Goal: Information Seeking & Learning: Learn about a topic

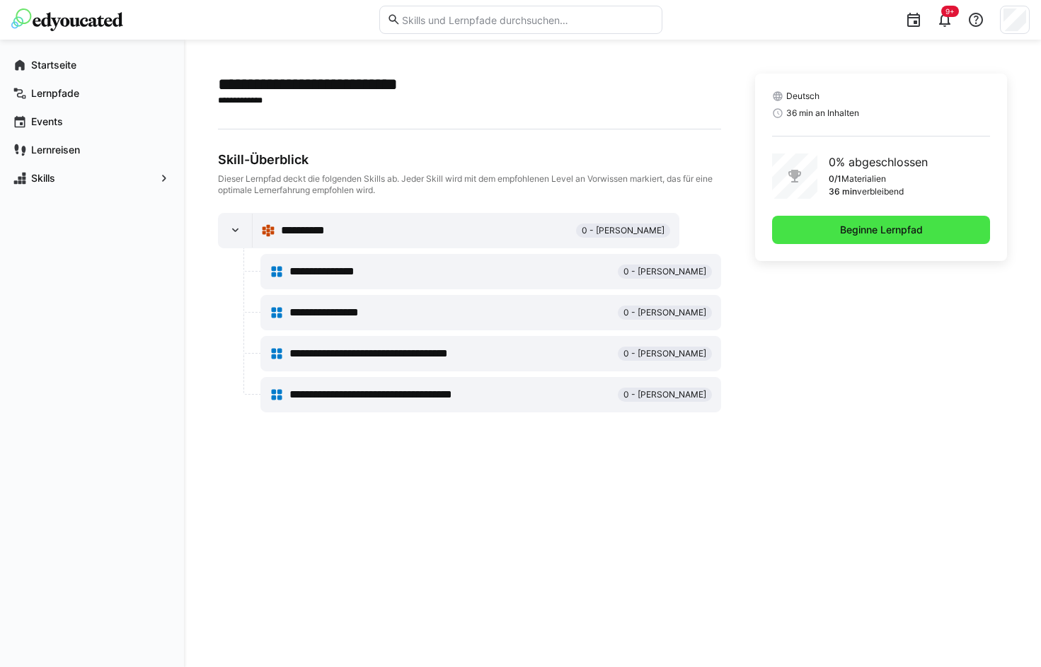
click at [913, 232] on span "Beginne Lernpfad" at bounding box center [881, 230] width 87 height 14
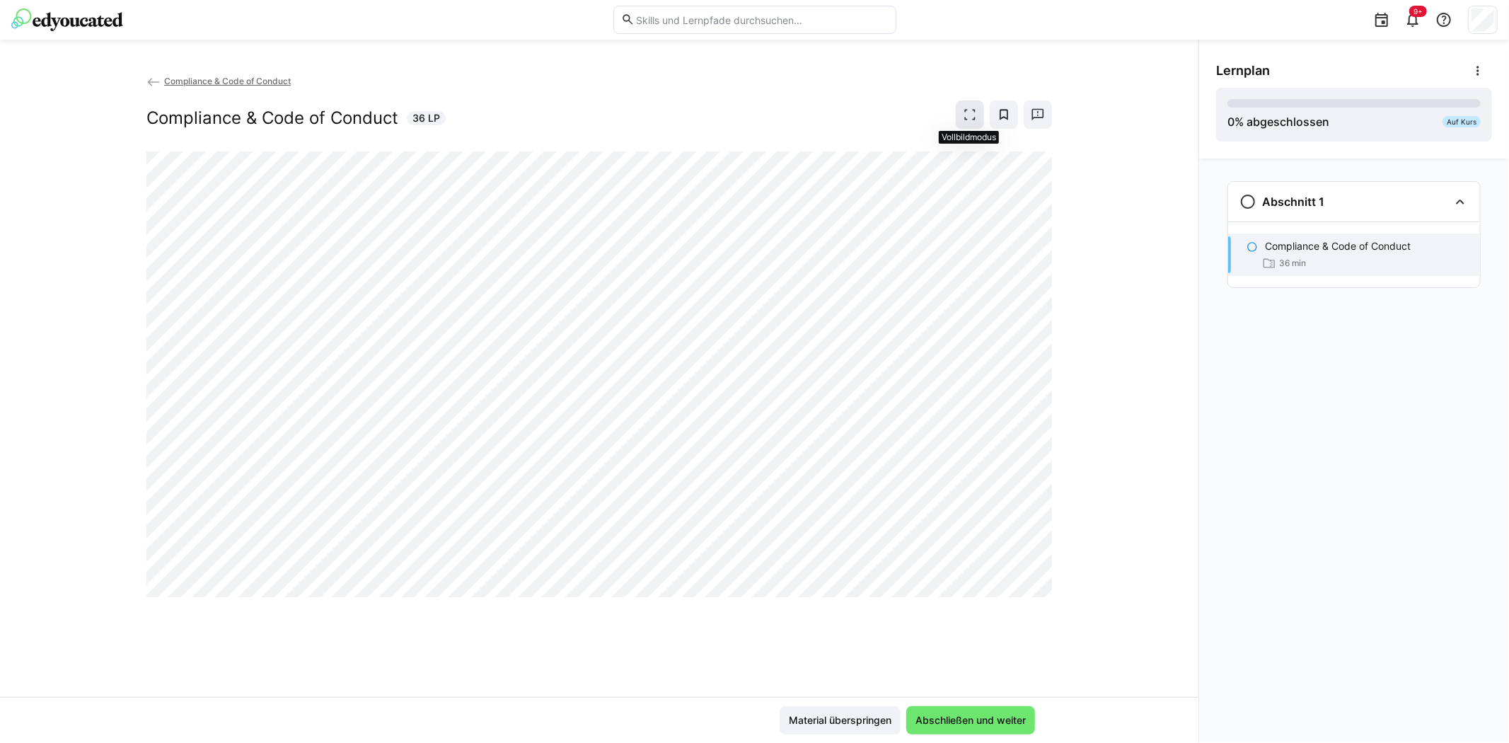
click at [967, 115] on eds-icon at bounding box center [970, 115] width 14 height 14
click at [1076, 501] on div "Compliance & Code of Conduct Compliance & Code of Conduct 36 LP" at bounding box center [599, 385] width 1199 height 623
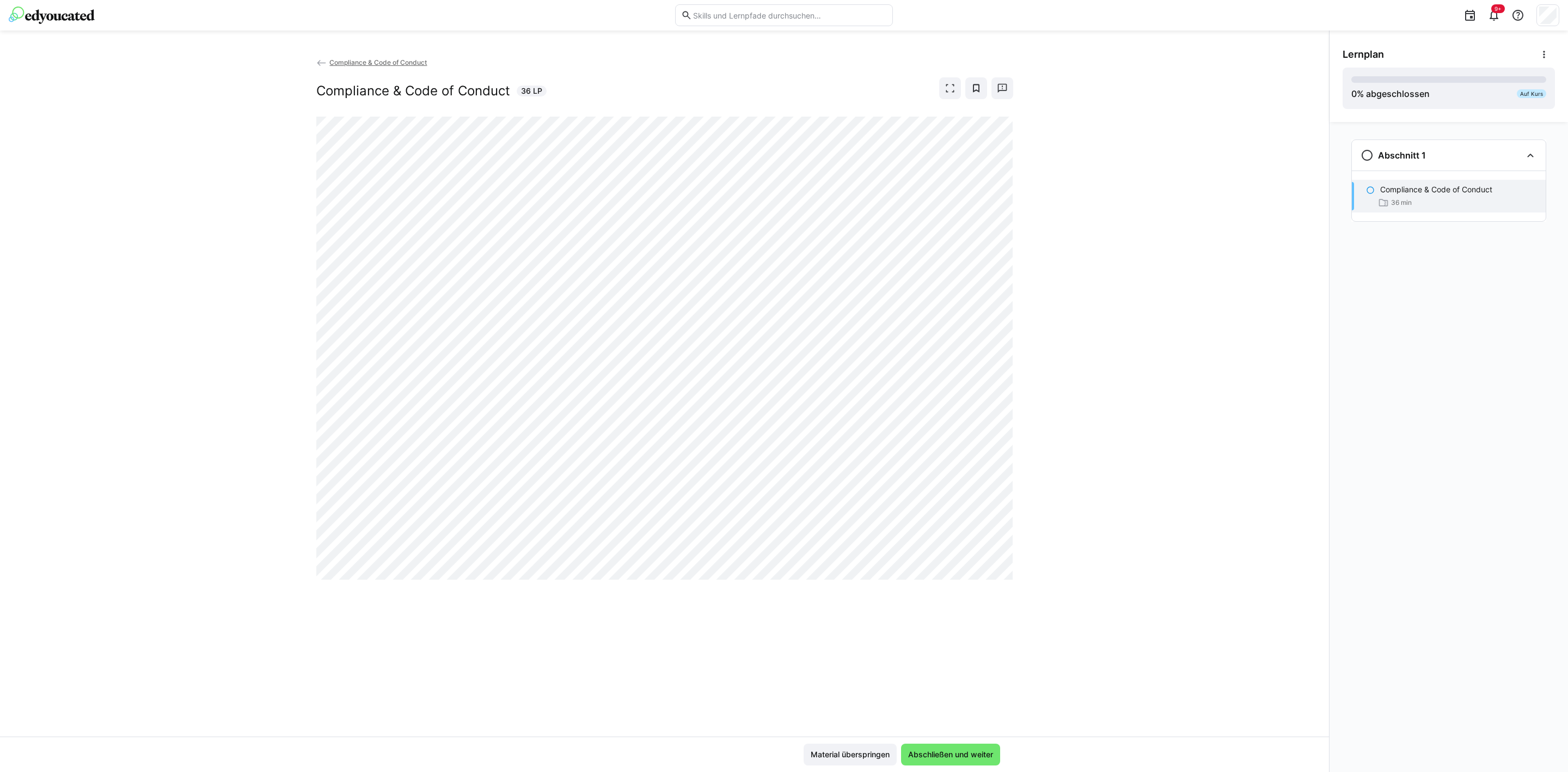
click at [898, 570] on div "Compliance & Code of Conduct Compliance & Code of Conduct 36 LP" at bounding box center [664, 396] width 1329 height 680
drag, startPoint x: 1181, startPoint y: 590, endPoint x: 1146, endPoint y: 590, distance: 35.0
click at [898, 570] on div "Compliance & Code of Conduct Compliance & Code of Conduct 36 LP" at bounding box center [664, 396] width 1329 height 680
drag, startPoint x: 1302, startPoint y: 559, endPoint x: 1113, endPoint y: 546, distance: 189.4
click at [898, 559] on div "Compliance & Code of Conduct Compliance & Code of Conduct 36 LP" at bounding box center [664, 396] width 1329 height 680
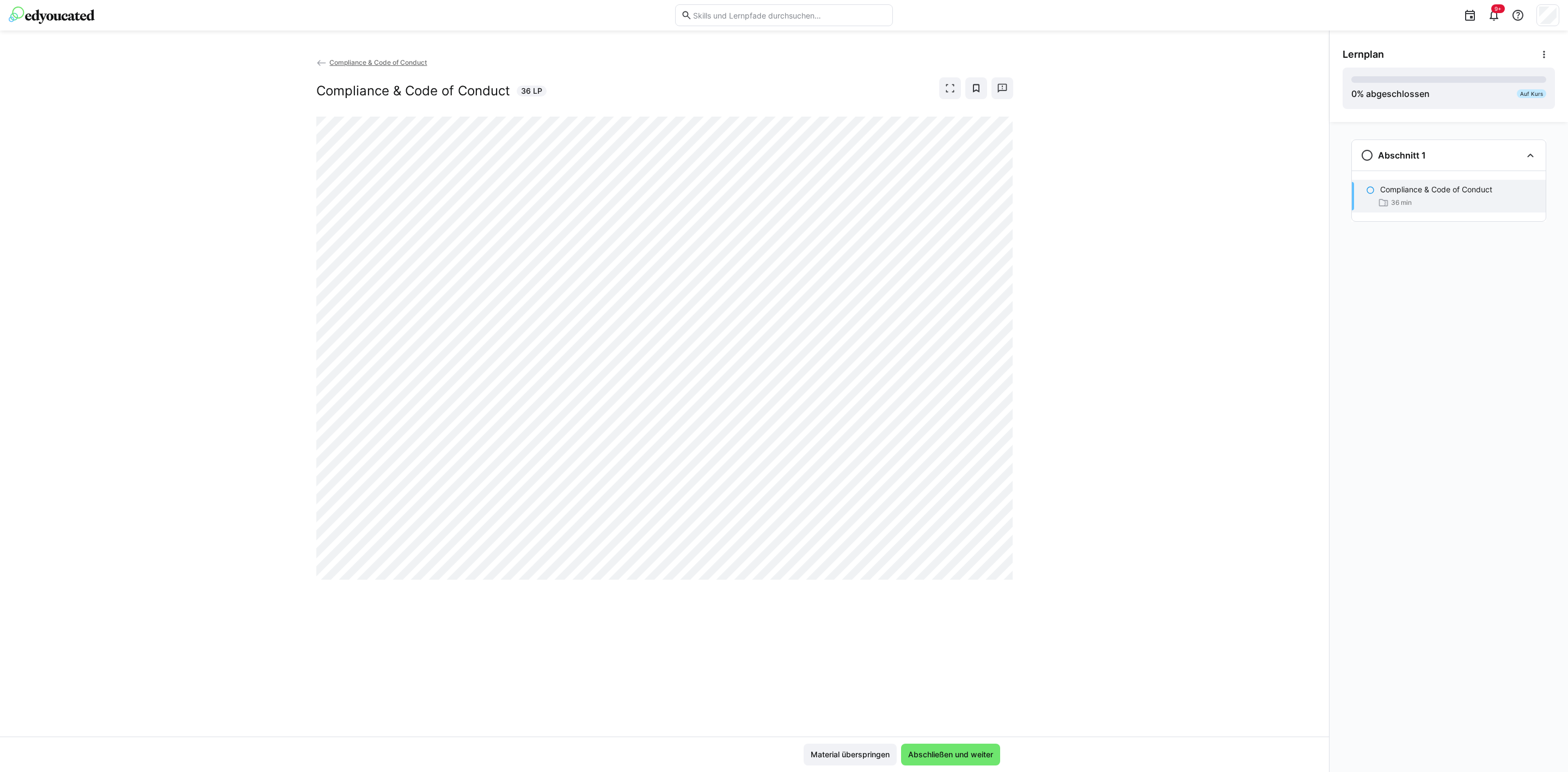
drag, startPoint x: 1196, startPoint y: 496, endPoint x: 1043, endPoint y: 521, distance: 155.0
click at [898, 496] on div "Compliance & Code of Conduct Compliance & Code of Conduct 36 LP" at bounding box center [664, 396] width 1329 height 680
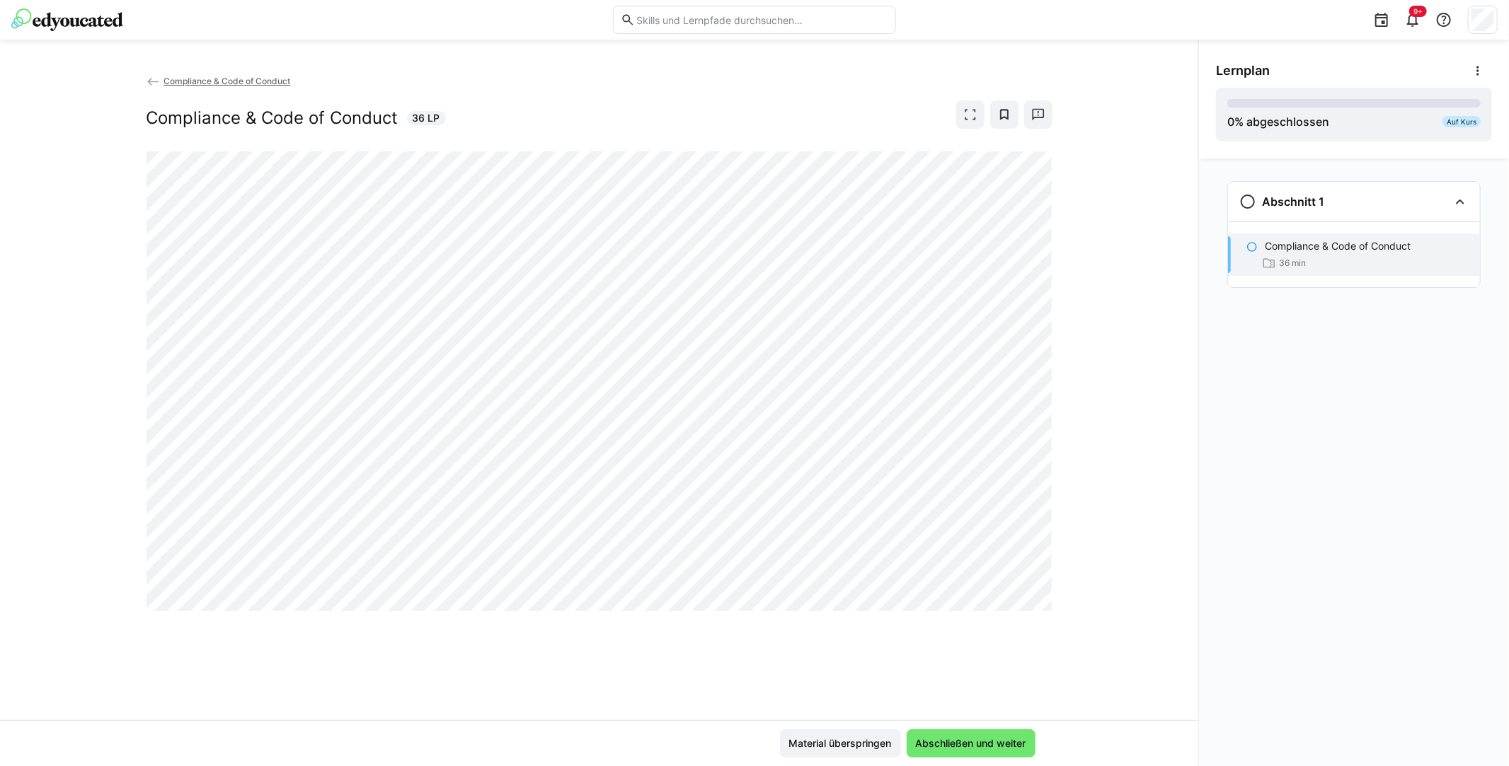
click at [1117, 255] on div "Compliance & Code of Conduct Compliance & Code of Conduct 36 LP" at bounding box center [599, 397] width 1198 height 647
click at [79, 346] on div "Compliance & Code of Conduct Compliance & Code of Conduct 36 LP" at bounding box center [599, 397] width 1198 height 647
click at [58, 184] on div "Compliance & Code of Conduct Compliance & Code of Conduct 36 LP" at bounding box center [599, 397] width 1198 height 647
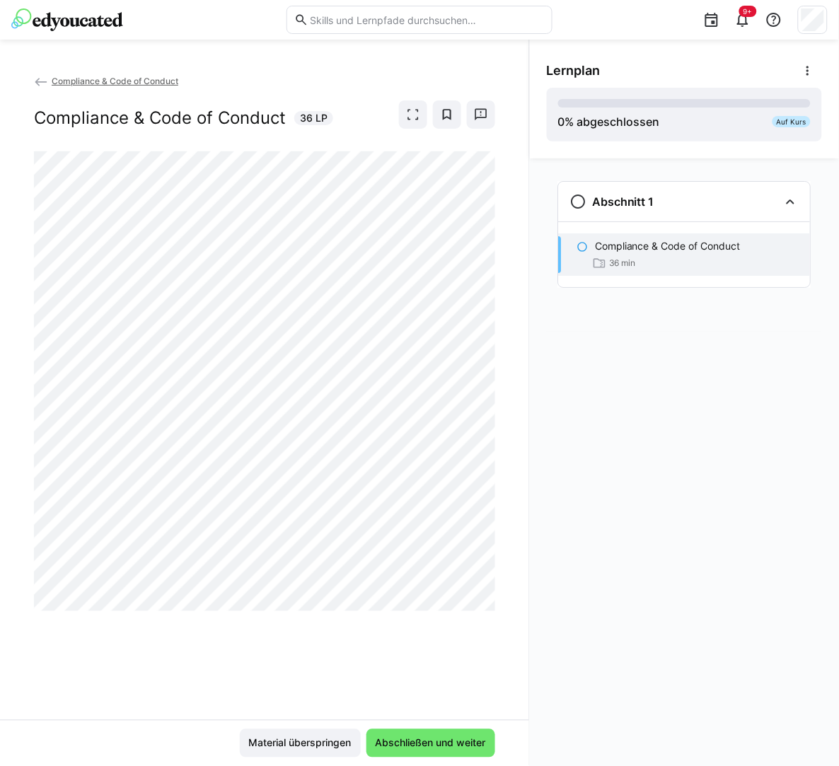
click at [12, 359] on div "Compliance & Code of Conduct Compliance & Code of Conduct 36 LP" at bounding box center [264, 397] width 529 height 647
click at [800, 697] on div "Abschnitt 1 Compliance & Code of Conduct 36 min" at bounding box center [684, 462] width 309 height 608
click at [143, 647] on div "Compliance & Code of Conduct Compliance & Code of Conduct 36 LP" at bounding box center [264, 397] width 529 height 647
click at [440, 732] on span "Abschließen und weiter" at bounding box center [431, 744] width 129 height 28
click at [158, 647] on div "Compliance & Code of Conduct Compliance & Code of Conduct 36 LP" at bounding box center [264, 397] width 529 height 647
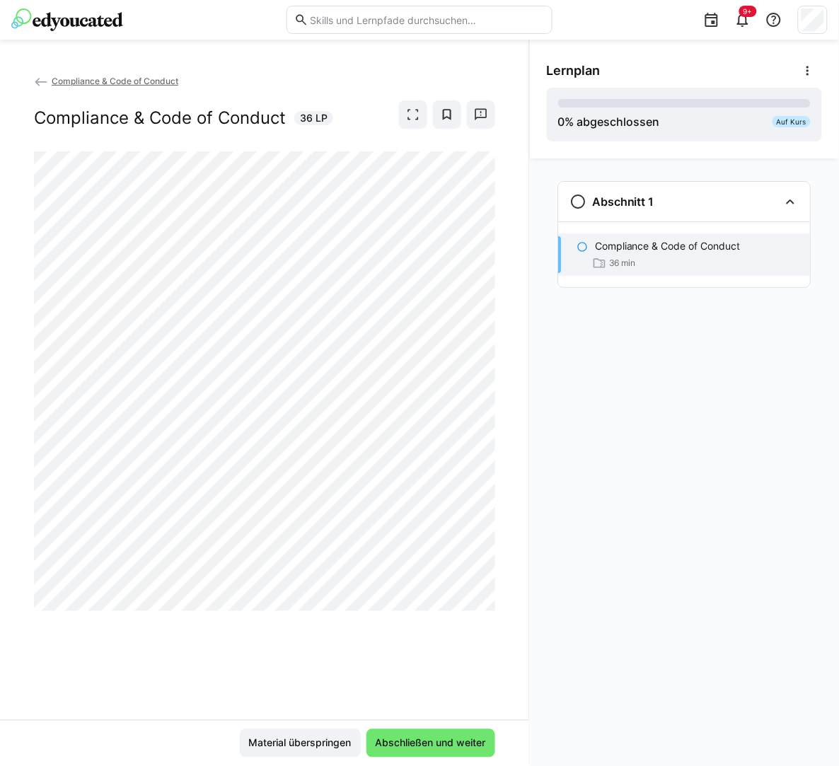
click at [100, 664] on div "Compliance & Code of Conduct Compliance & Code of Conduct 36 LP" at bounding box center [264, 397] width 529 height 647
click at [229, 628] on div "Compliance & Code of Conduct Compliance & Code of Conduct 36 LP" at bounding box center [264, 397] width 529 height 647
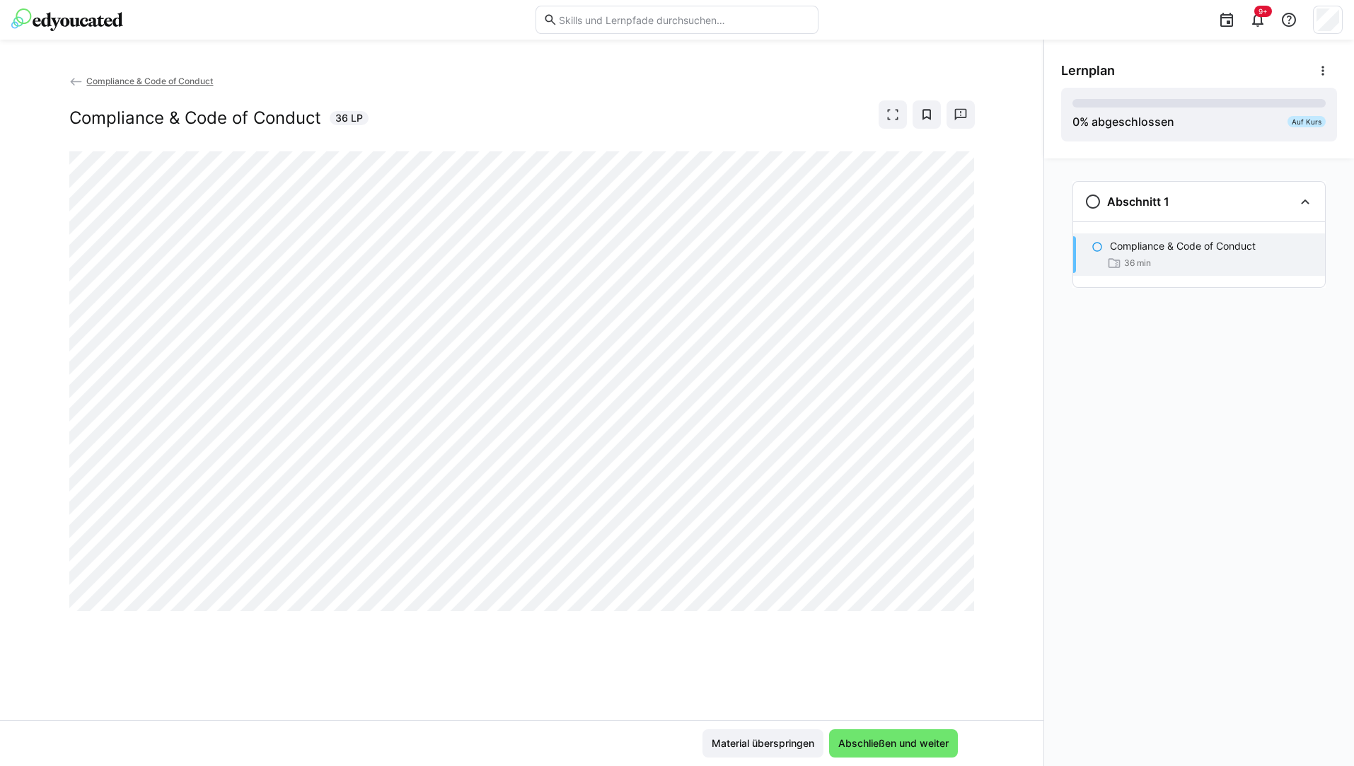
click at [596, 657] on div "Compliance & Code of Conduct Compliance & Code of Conduct 36 LP" at bounding box center [522, 397] width 1044 height 647
